Goal: Transaction & Acquisition: Purchase product/service

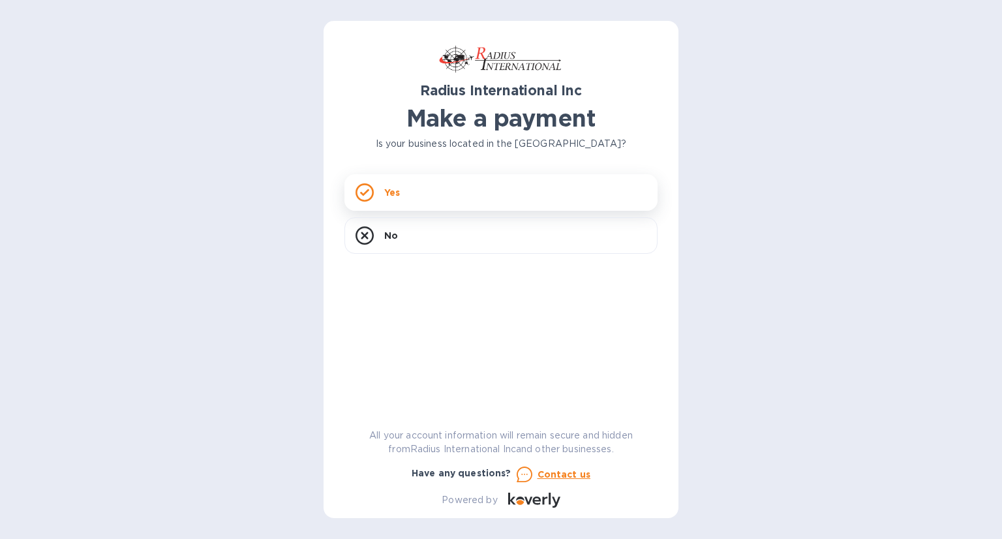
click at [463, 191] on div "Yes" at bounding box center [501, 192] width 313 height 37
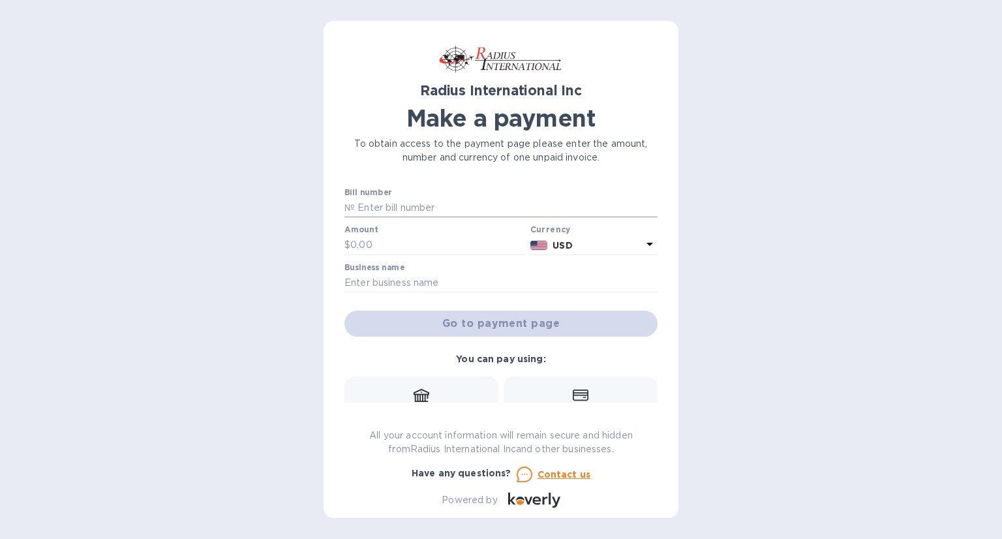
click at [433, 202] on input "text" at bounding box center [506, 208] width 303 height 20
click at [372, 204] on input "text" at bounding box center [506, 208] width 303 height 20
paste input "SHIPMENT SSI00096737"
drag, startPoint x: 407, startPoint y: 206, endPoint x: 334, endPoint y: 212, distance: 73.3
click at [335, 215] on div "Radius International Inc Make a payment To obtain access to the payment page pl…" at bounding box center [501, 269] width 355 height 497
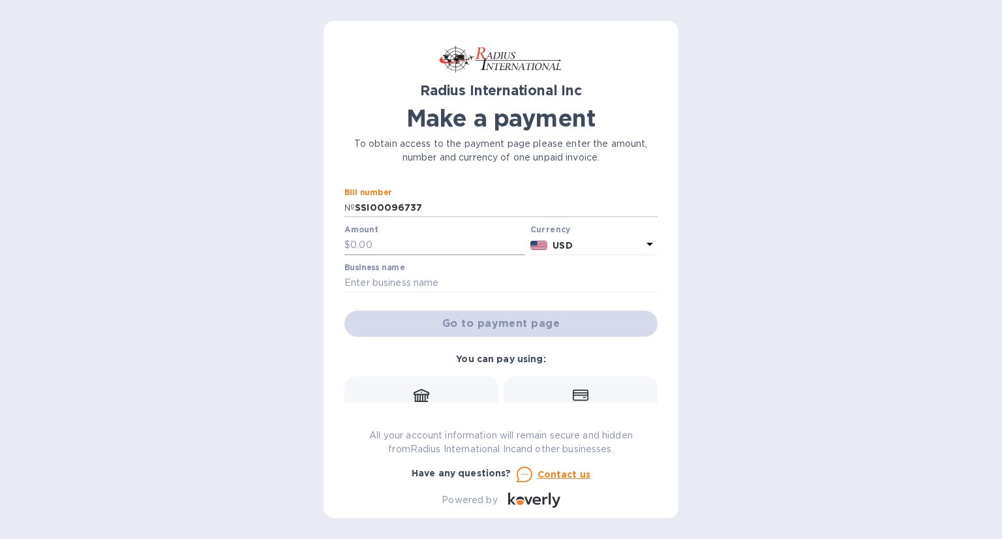
type input "SSI00096737"
click at [380, 249] on input "text" at bounding box center [437, 246] width 175 height 20
type input "14,168.85"
click at [427, 286] on input "text" at bounding box center [501, 283] width 313 height 20
type input "Esmil Corp"
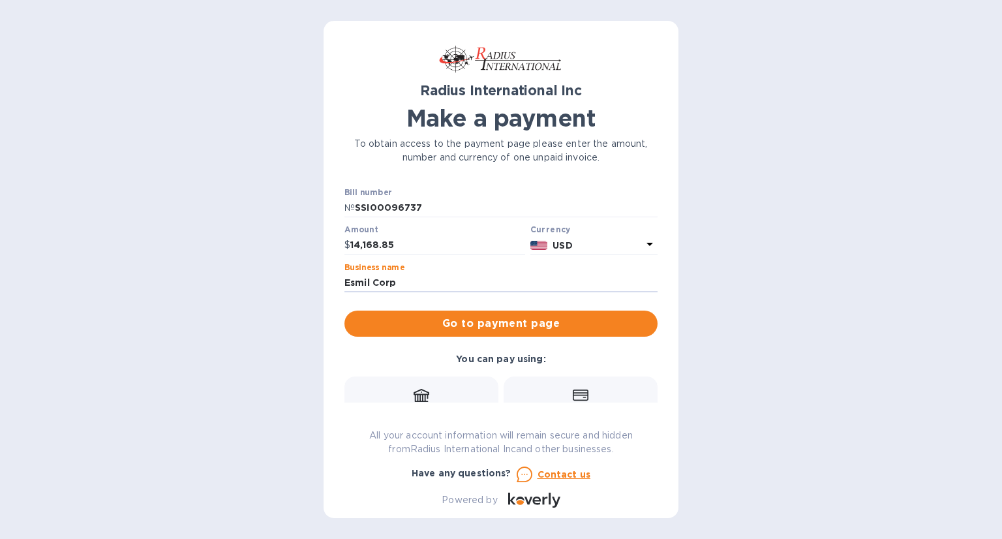
click at [757, 280] on div "Radius International Inc Make a payment To obtain access to the payment page pl…" at bounding box center [501, 269] width 1002 height 539
click at [566, 324] on span "Go to payment page" at bounding box center [501, 324] width 292 height 16
